Goal: Navigation & Orientation: Understand site structure

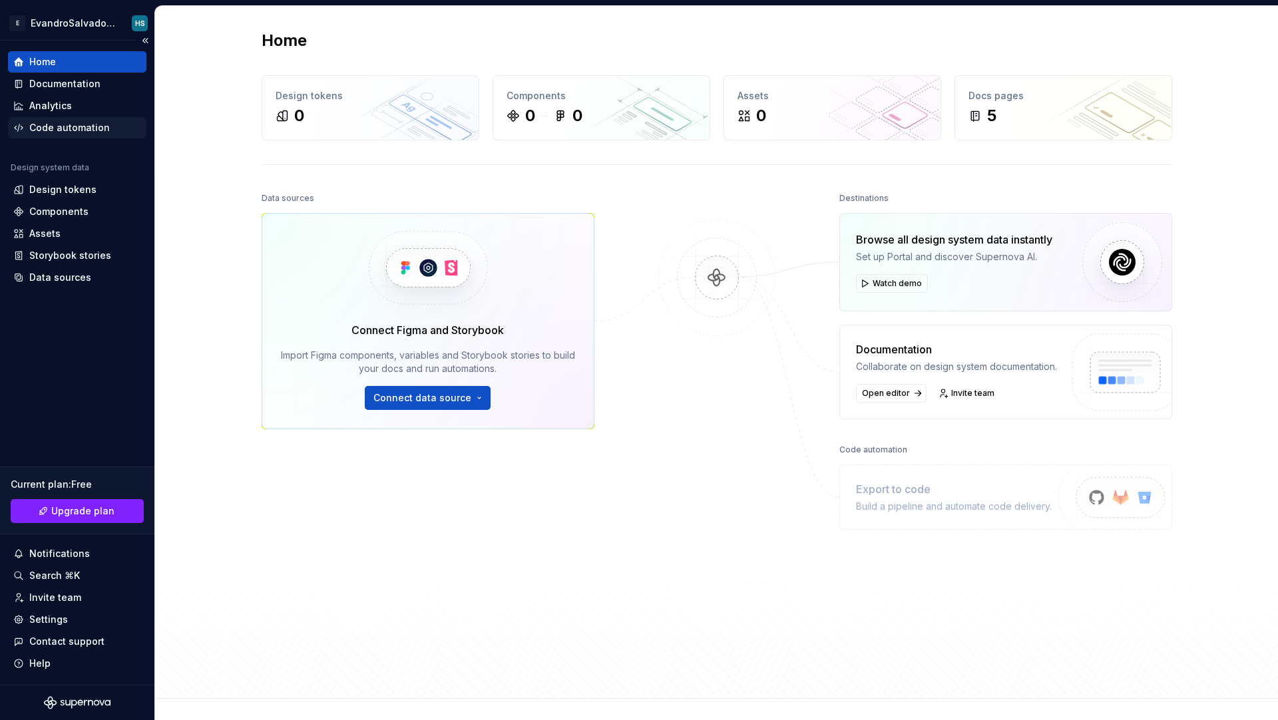
click at [97, 126] on div "Code automation" at bounding box center [69, 127] width 81 height 13
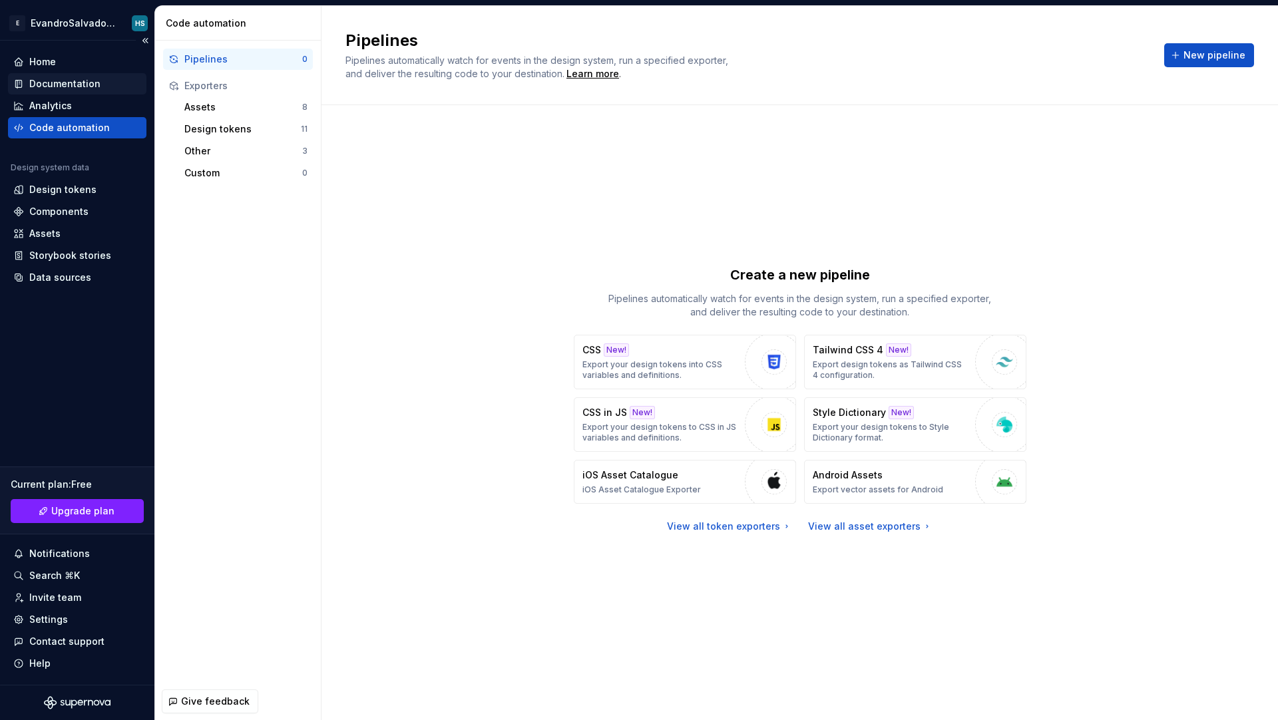
click at [66, 75] on div "Documentation" at bounding box center [77, 83] width 138 height 21
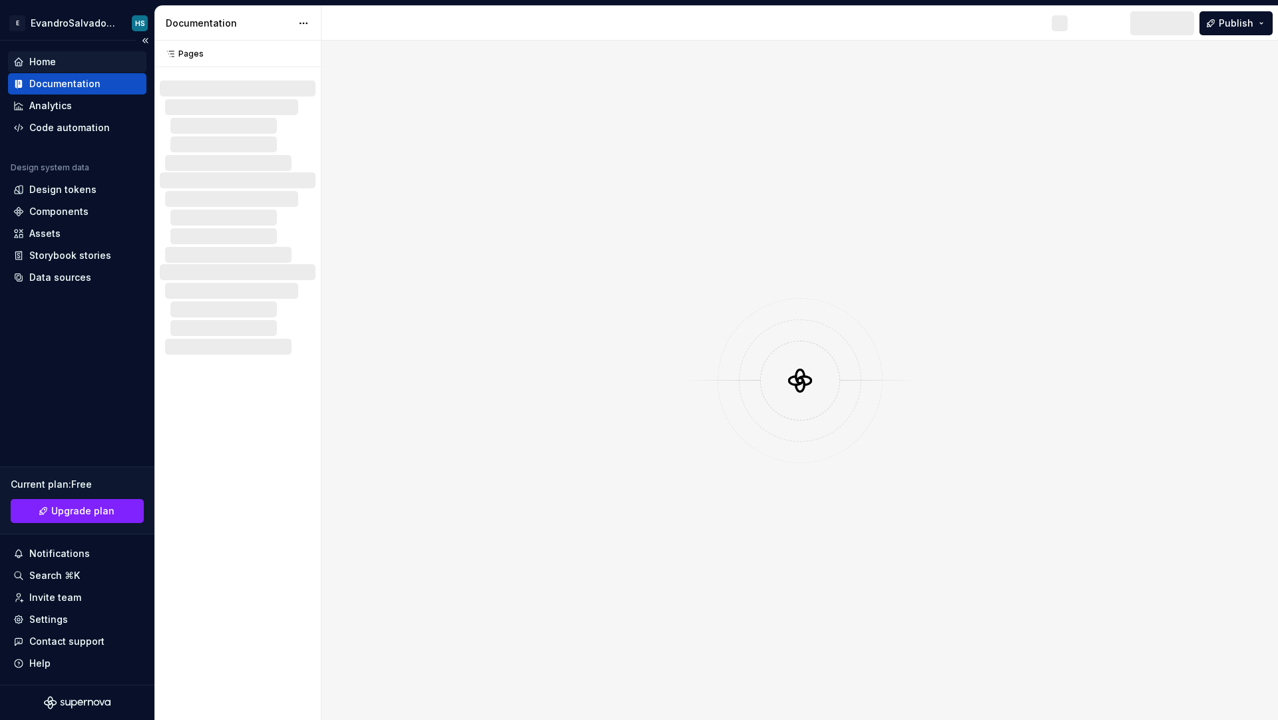
click at [71, 63] on div "Home" at bounding box center [77, 61] width 128 height 13
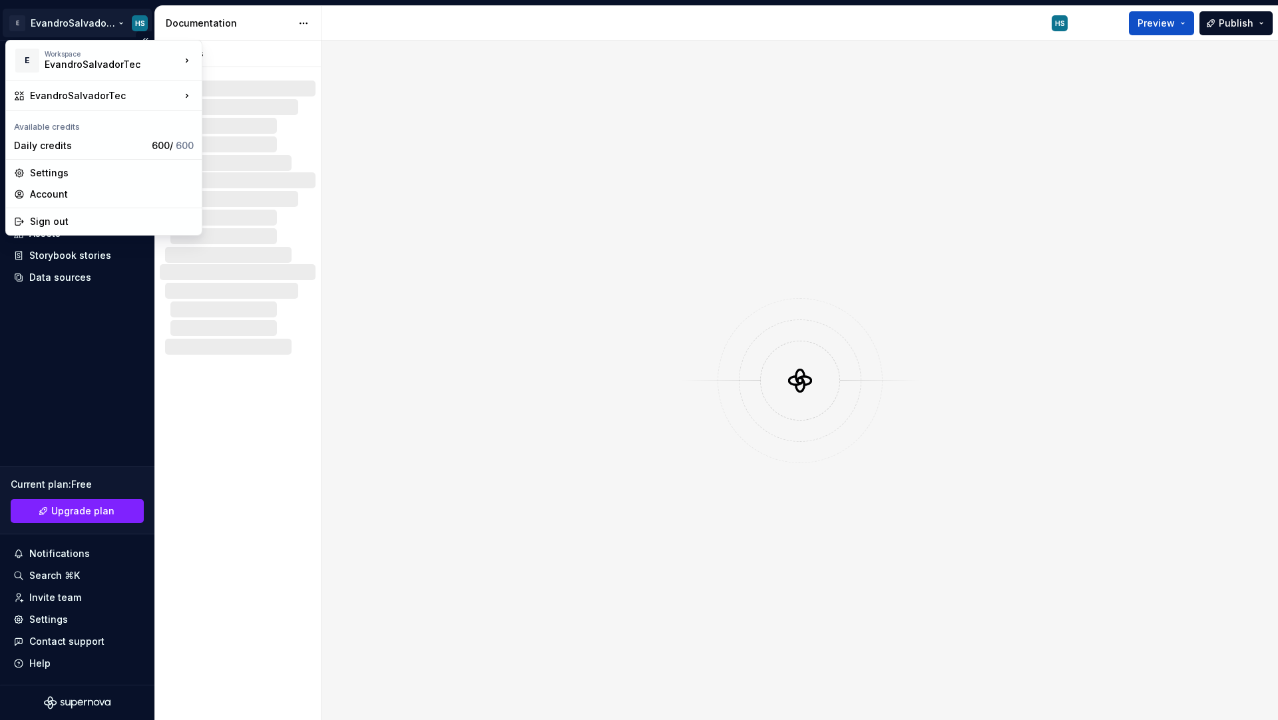
click at [134, 23] on html "E EvandroSalvadorTec HS Home Documentation Analytics Code automation Design sys…" at bounding box center [639, 360] width 1278 height 720
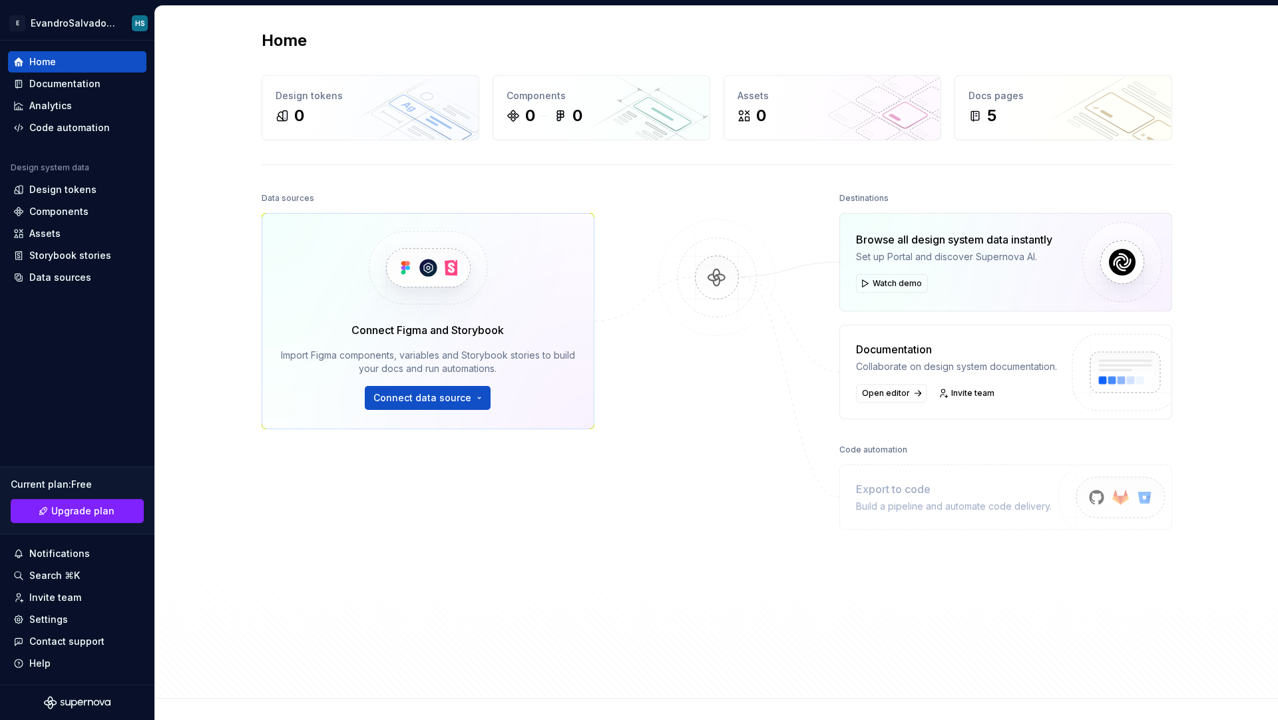
click at [421, 200] on html "E EvandroSalvadorTec HS Home Documentation Analytics Code automation Design sys…" at bounding box center [639, 360] width 1278 height 720
